Goal: Information Seeking & Learning: Learn about a topic

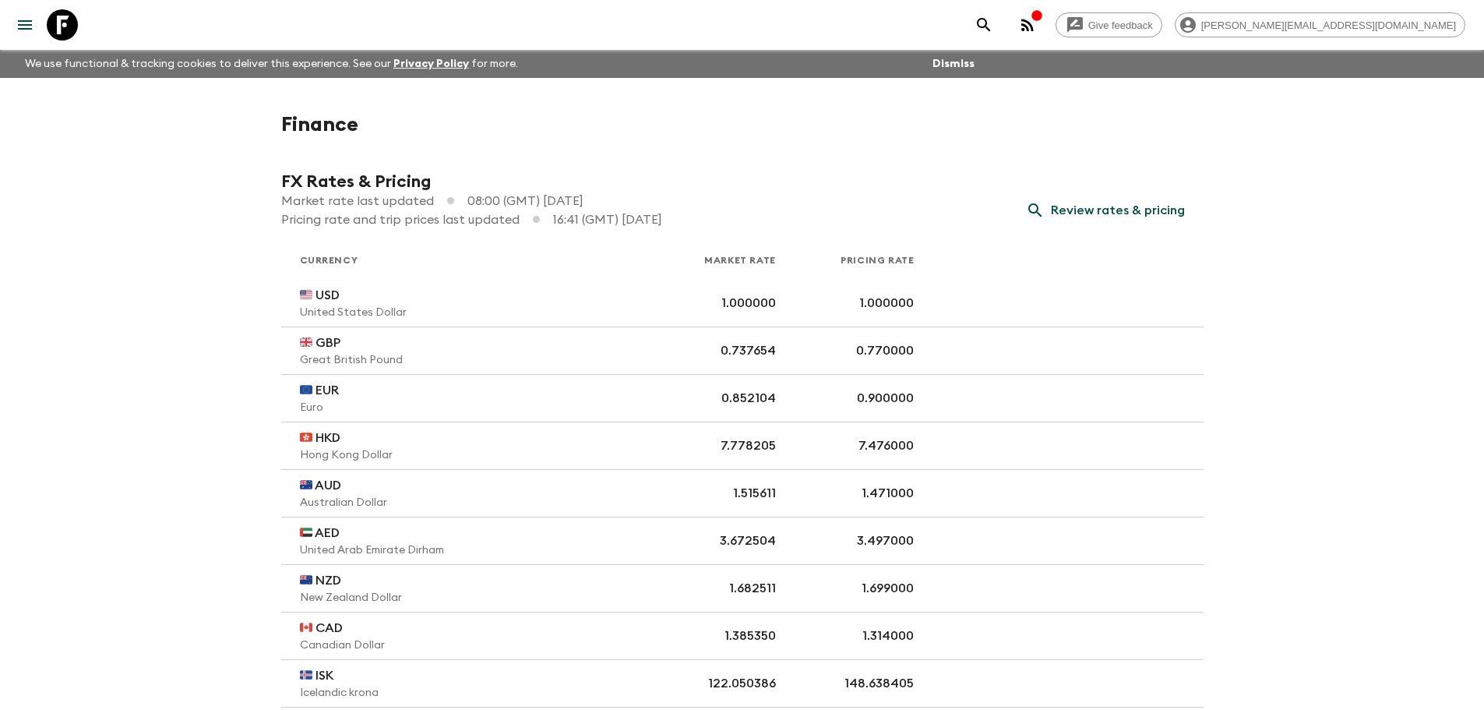
click at [18, 25] on icon "menu" at bounding box center [25, 24] width 14 height 9
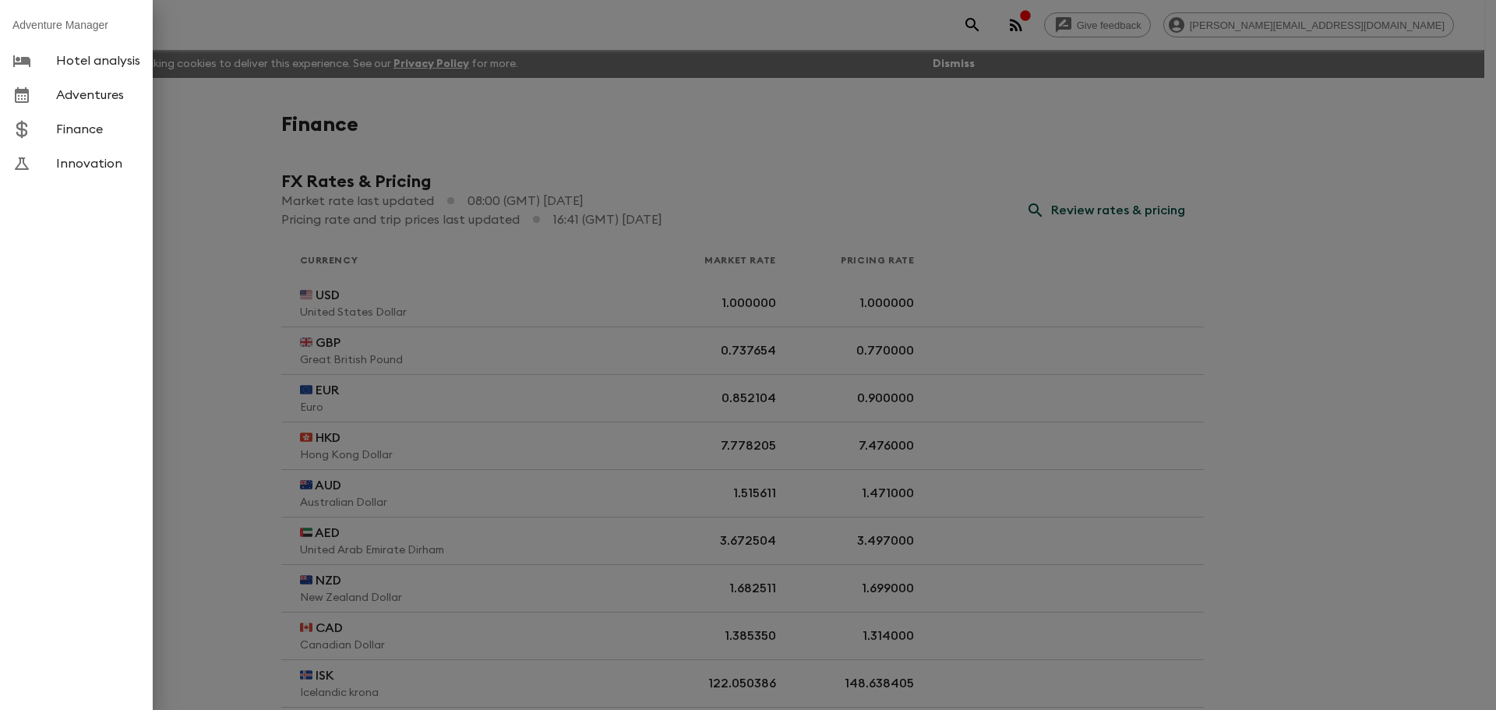
click at [79, 93] on span "Adventures" at bounding box center [98, 95] width 84 height 16
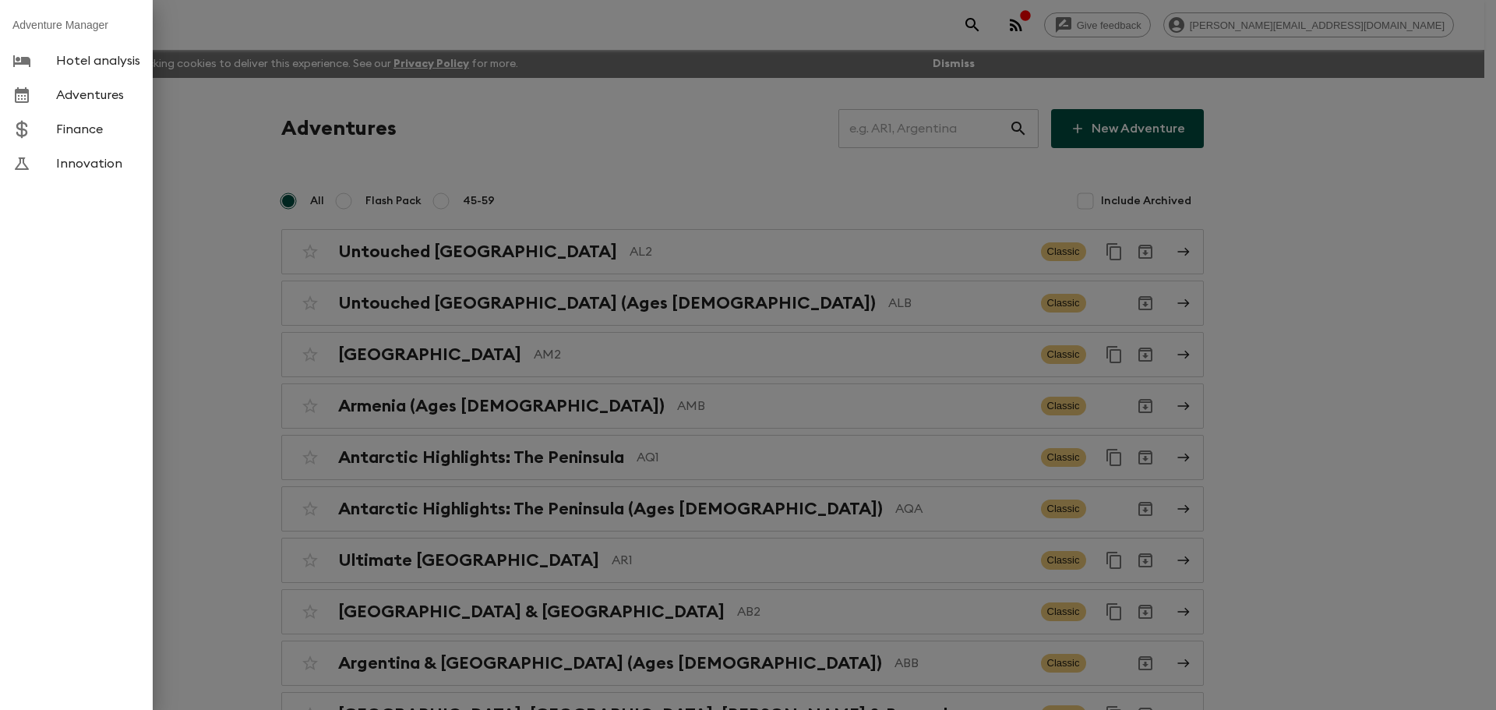
click at [745, 129] on div at bounding box center [748, 355] width 1496 height 710
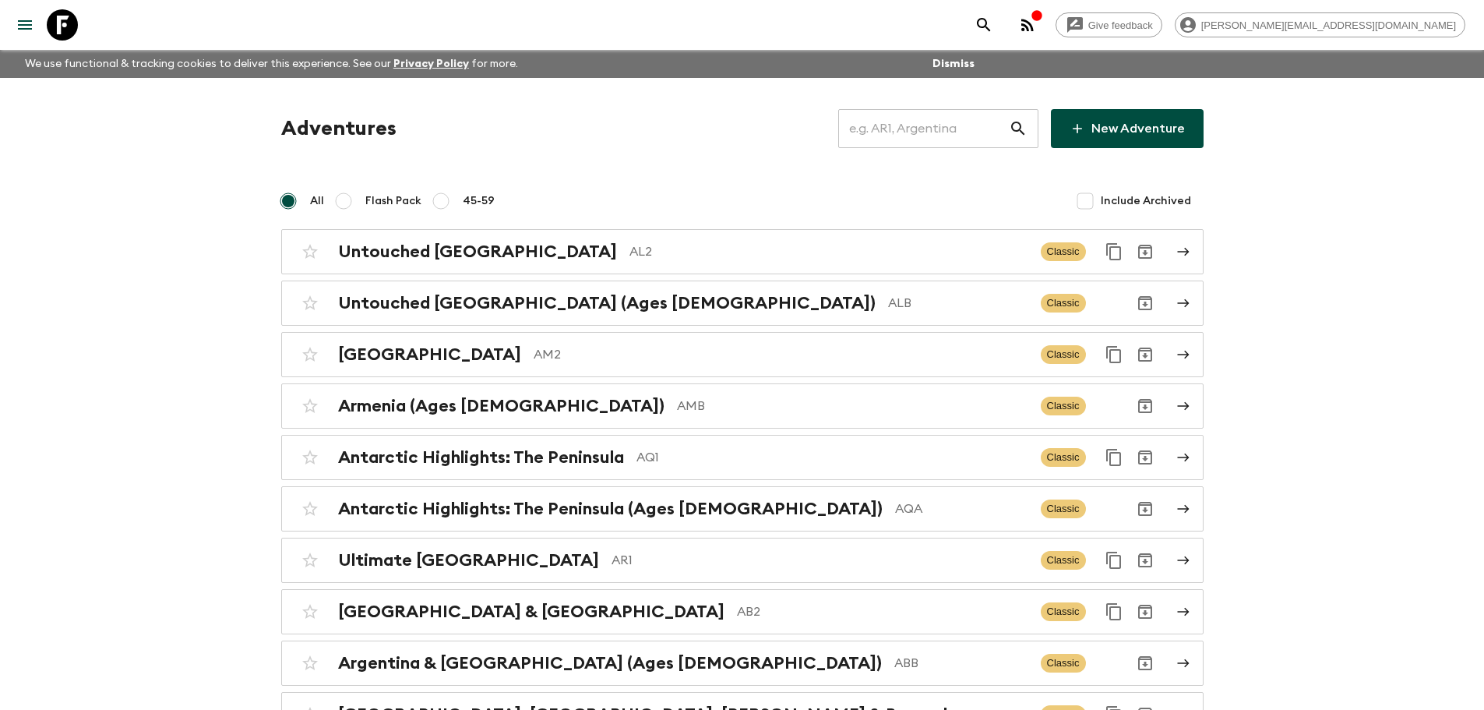
click at [901, 136] on input "text" at bounding box center [923, 129] width 171 height 44
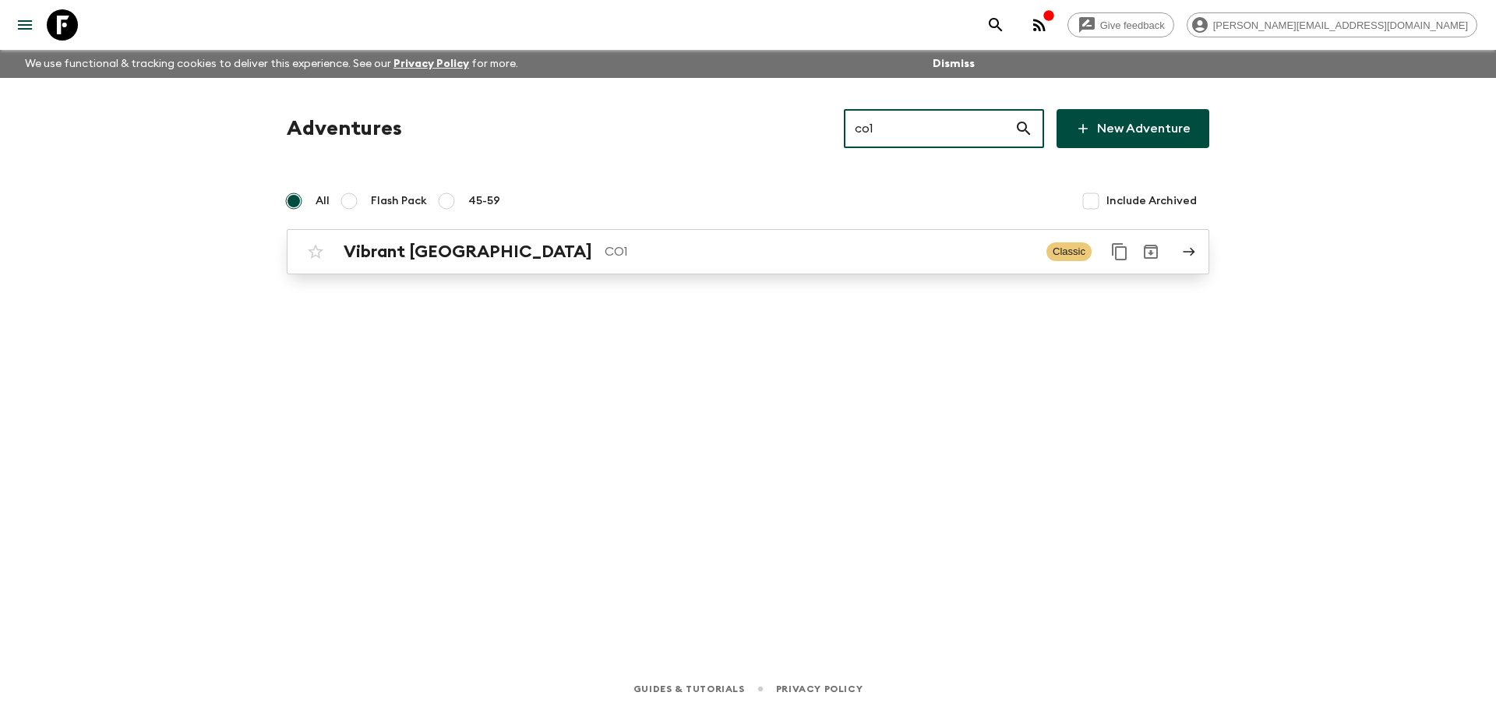
type input "co1"
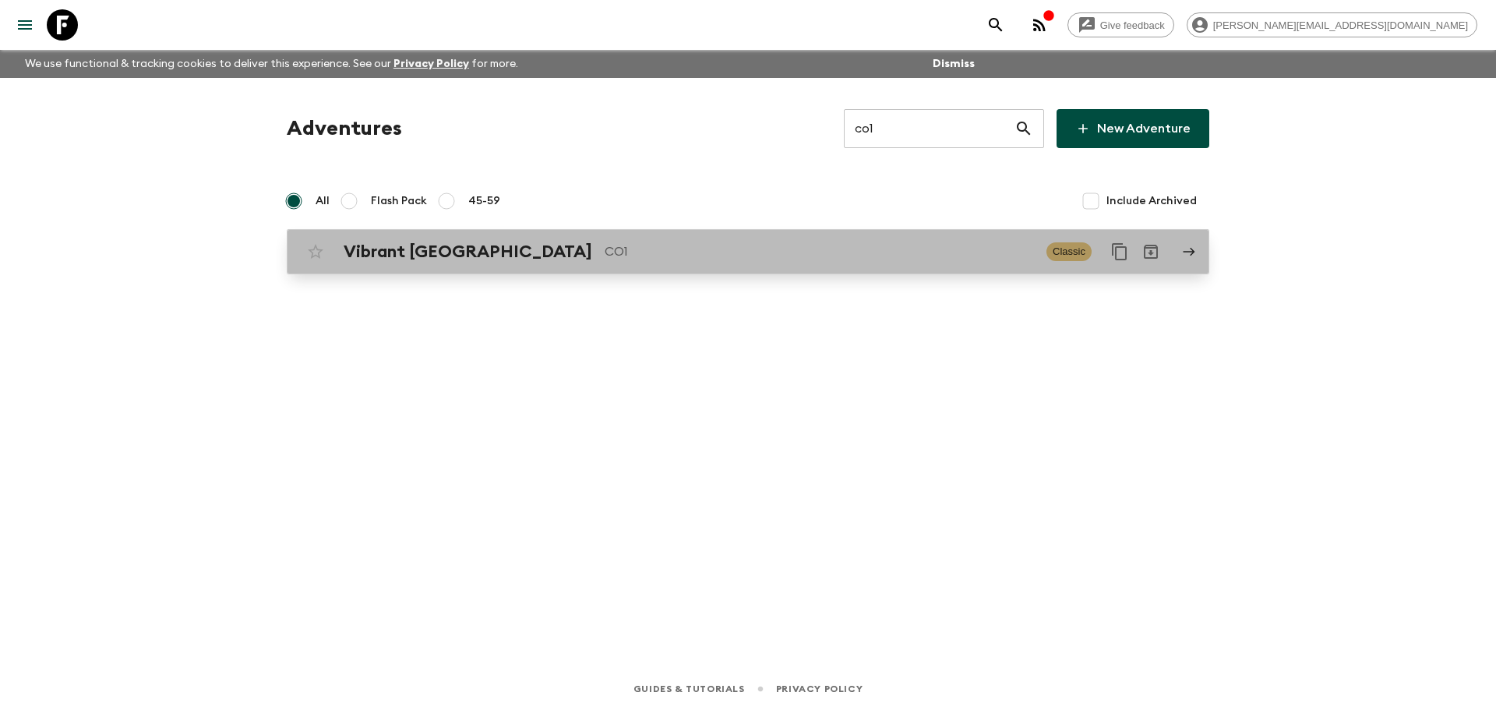
click at [605, 259] on p "CO1" at bounding box center [819, 251] width 429 height 19
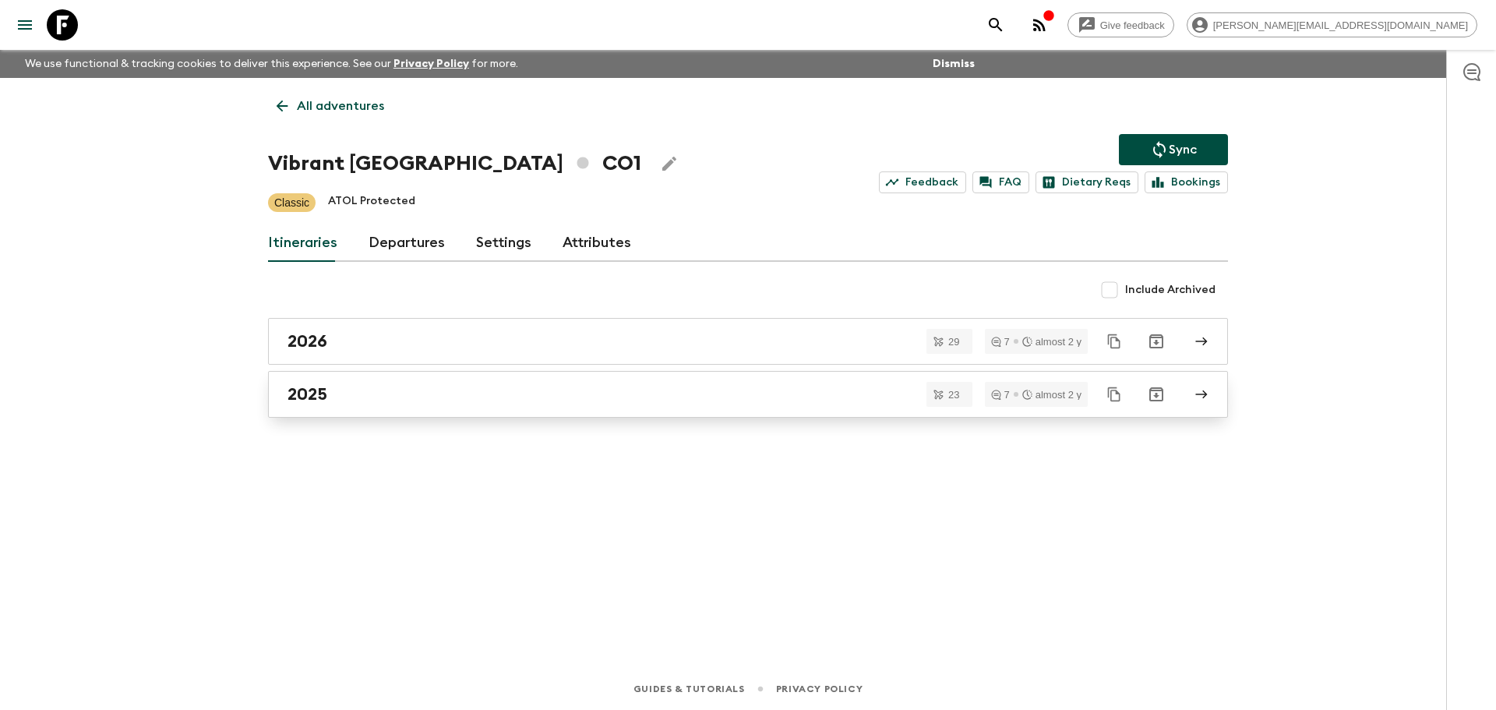
click at [451, 386] on div "2025" at bounding box center [732, 394] width 891 height 20
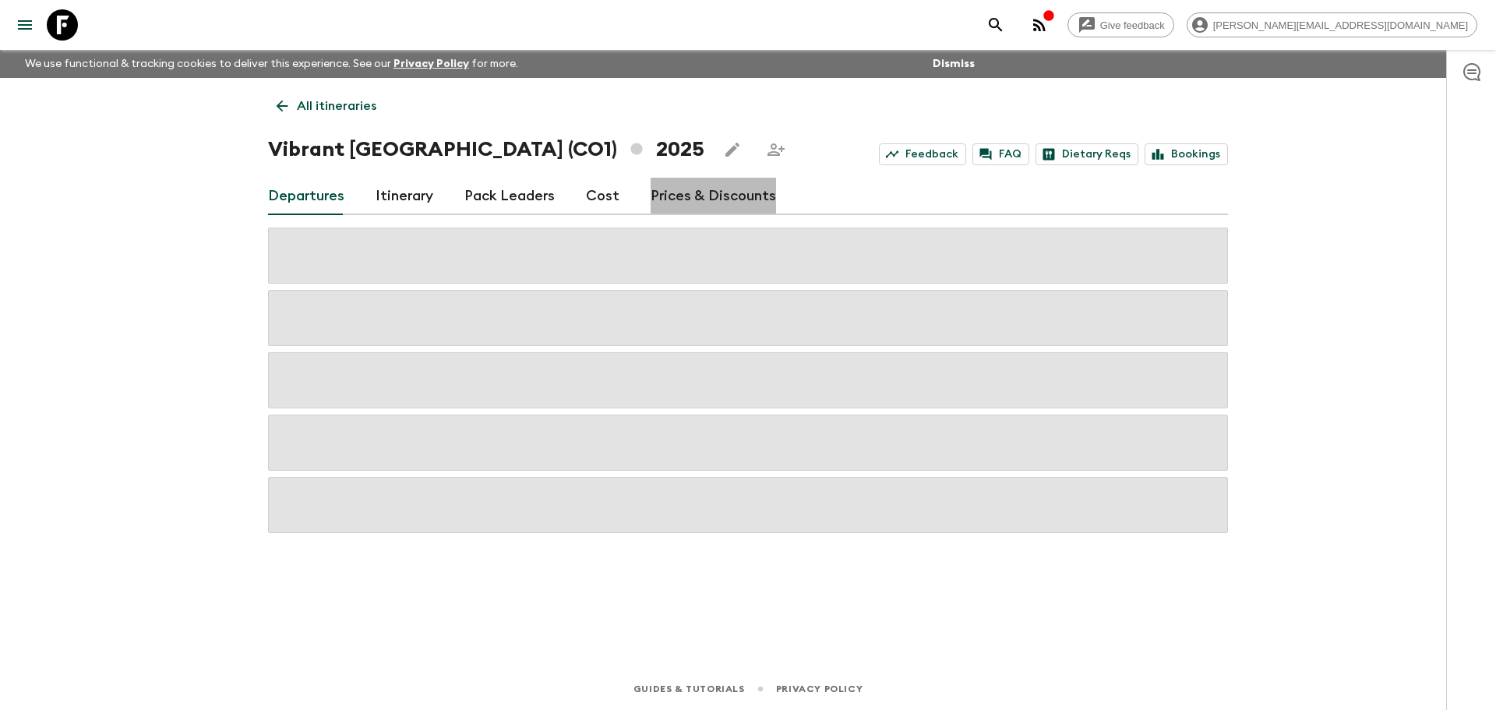
click at [711, 196] on link "Prices & Discounts" at bounding box center [713, 196] width 125 height 37
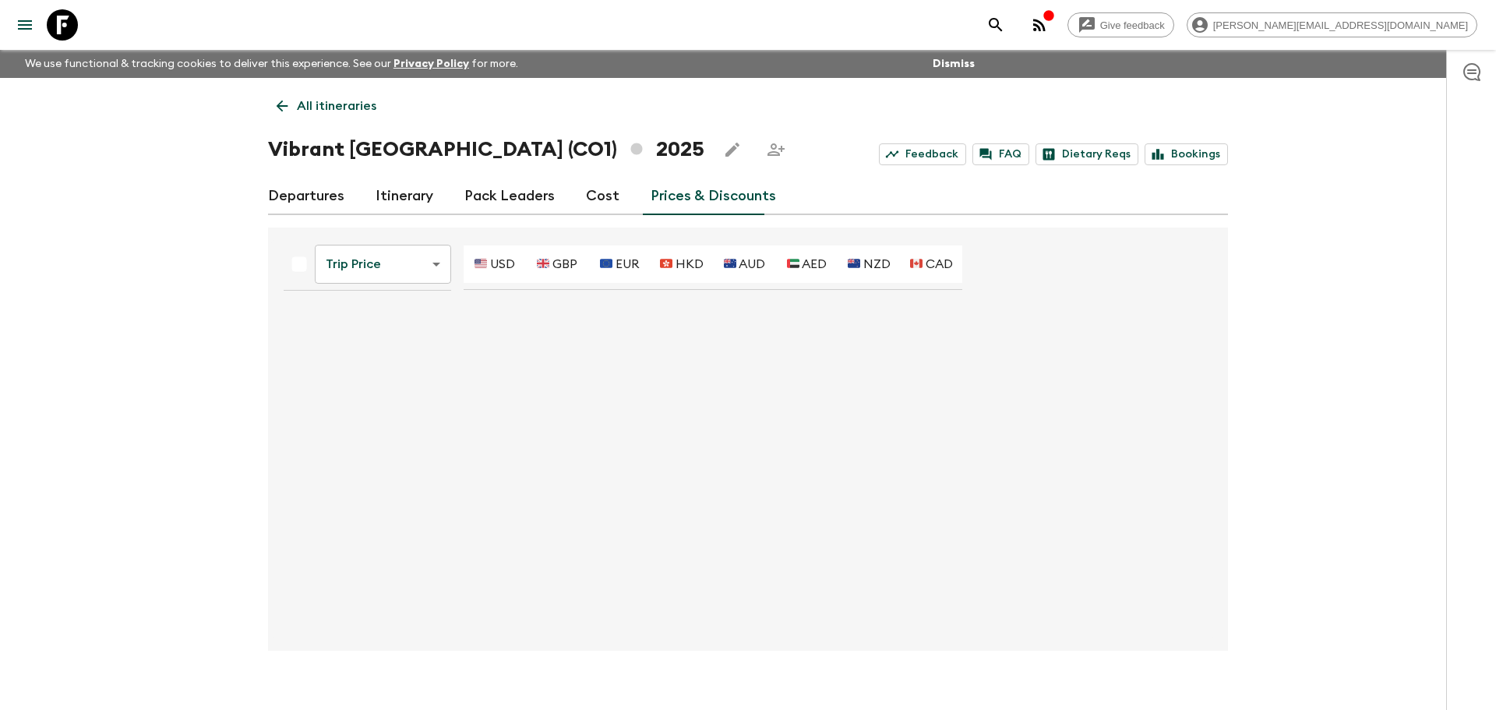
click at [349, 266] on body "Give feedback [PERSON_NAME][EMAIL_ADDRESS][DOMAIN_NAME] We use functional & tra…" at bounding box center [748, 368] width 1496 height 736
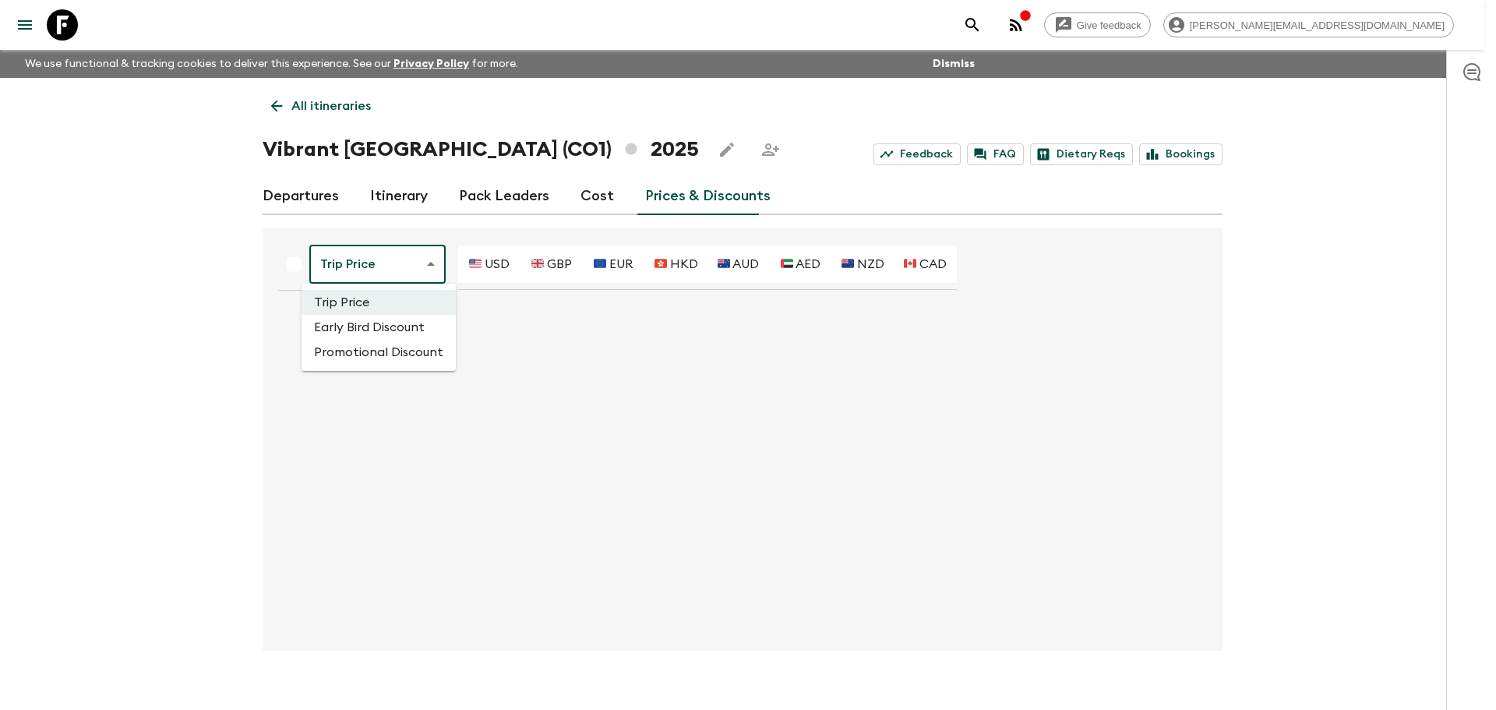
click at [354, 354] on li "Promotional Discount" at bounding box center [379, 352] width 154 height 25
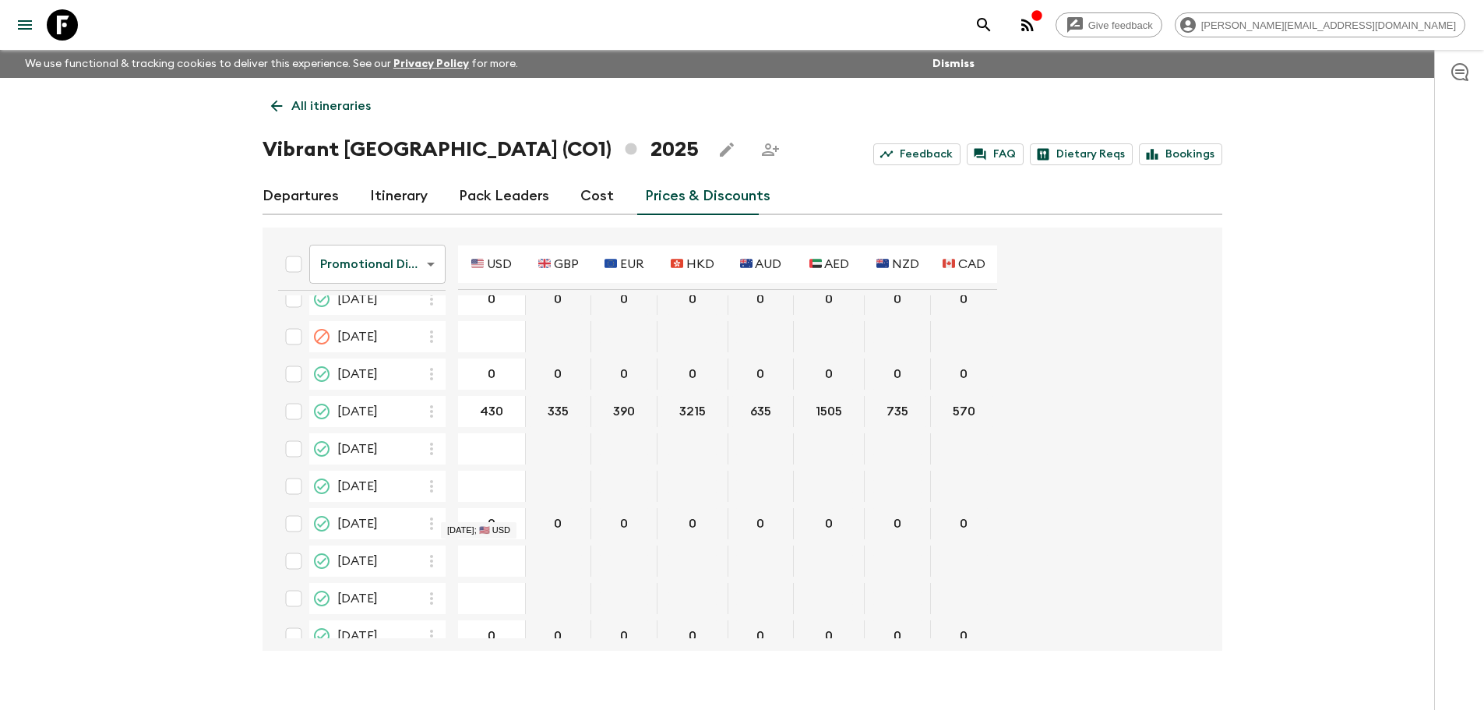
scroll to position [1010, 0]
